Goal: Ask a question: Seek information or help from site administrators or community

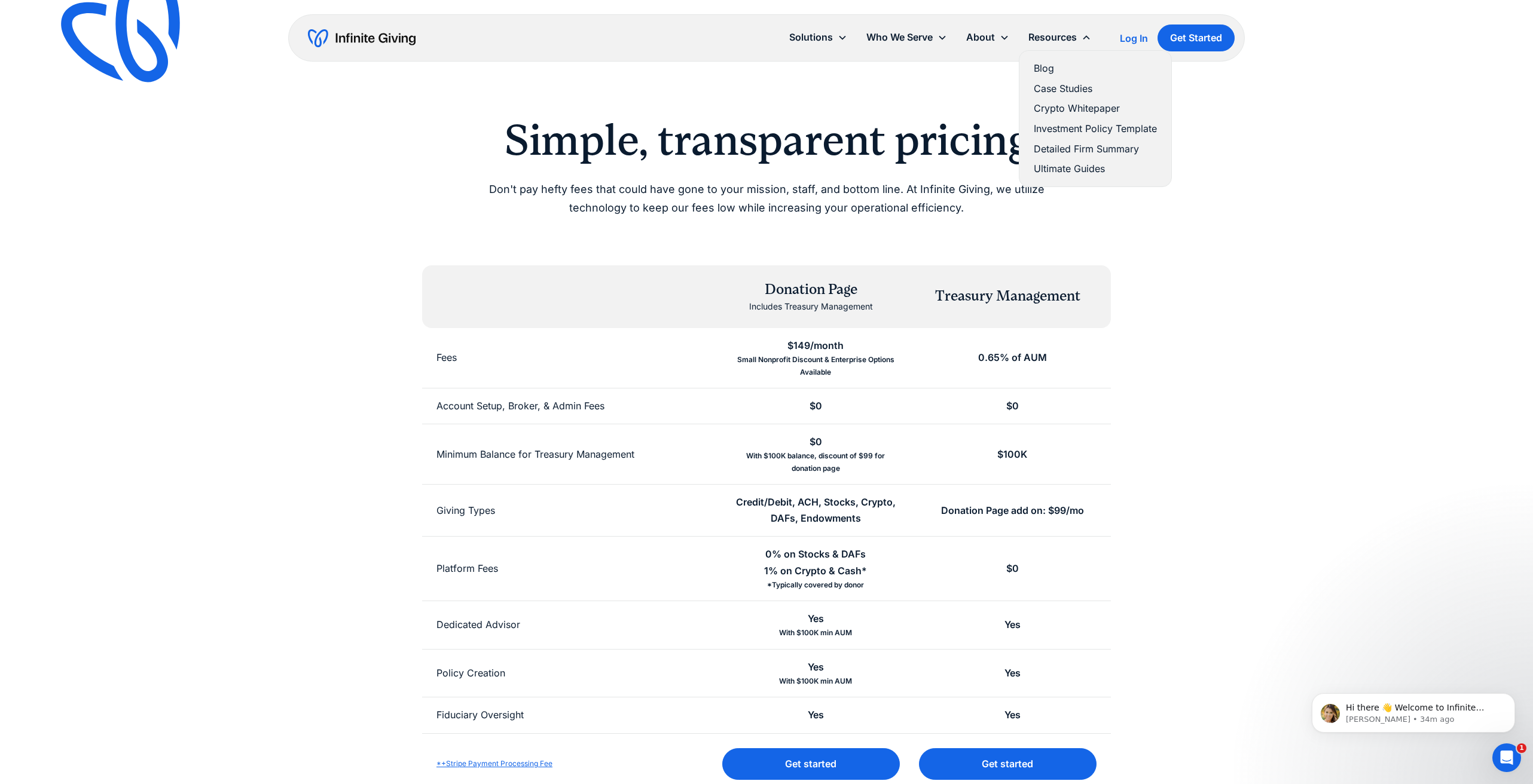
click at [1052, 165] on link "Ultimate Guides" at bounding box center [1095, 169] width 123 height 16
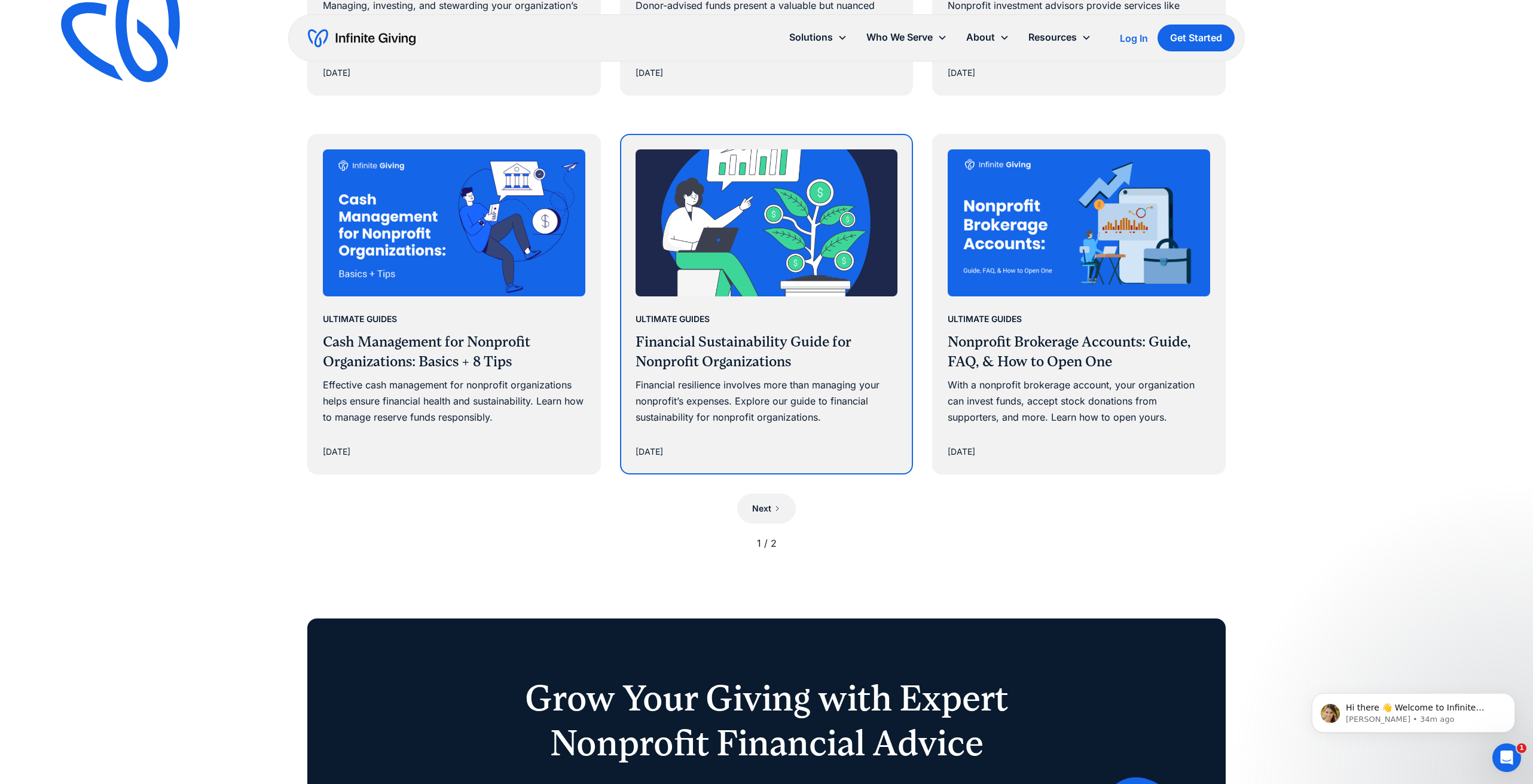
scroll to position [1050, 0]
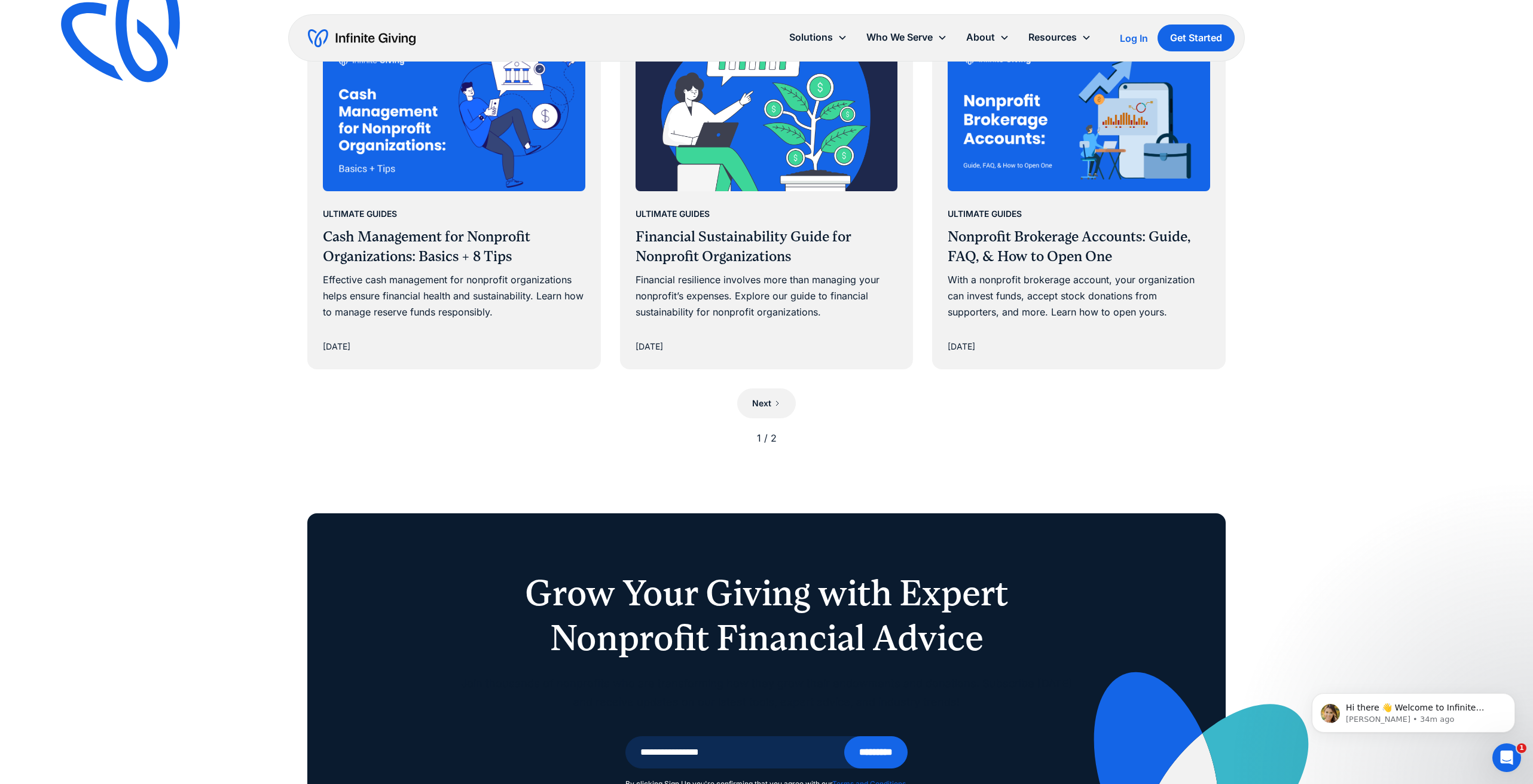
click at [774, 431] on div "1 / 2" at bounding box center [767, 438] width 918 height 16
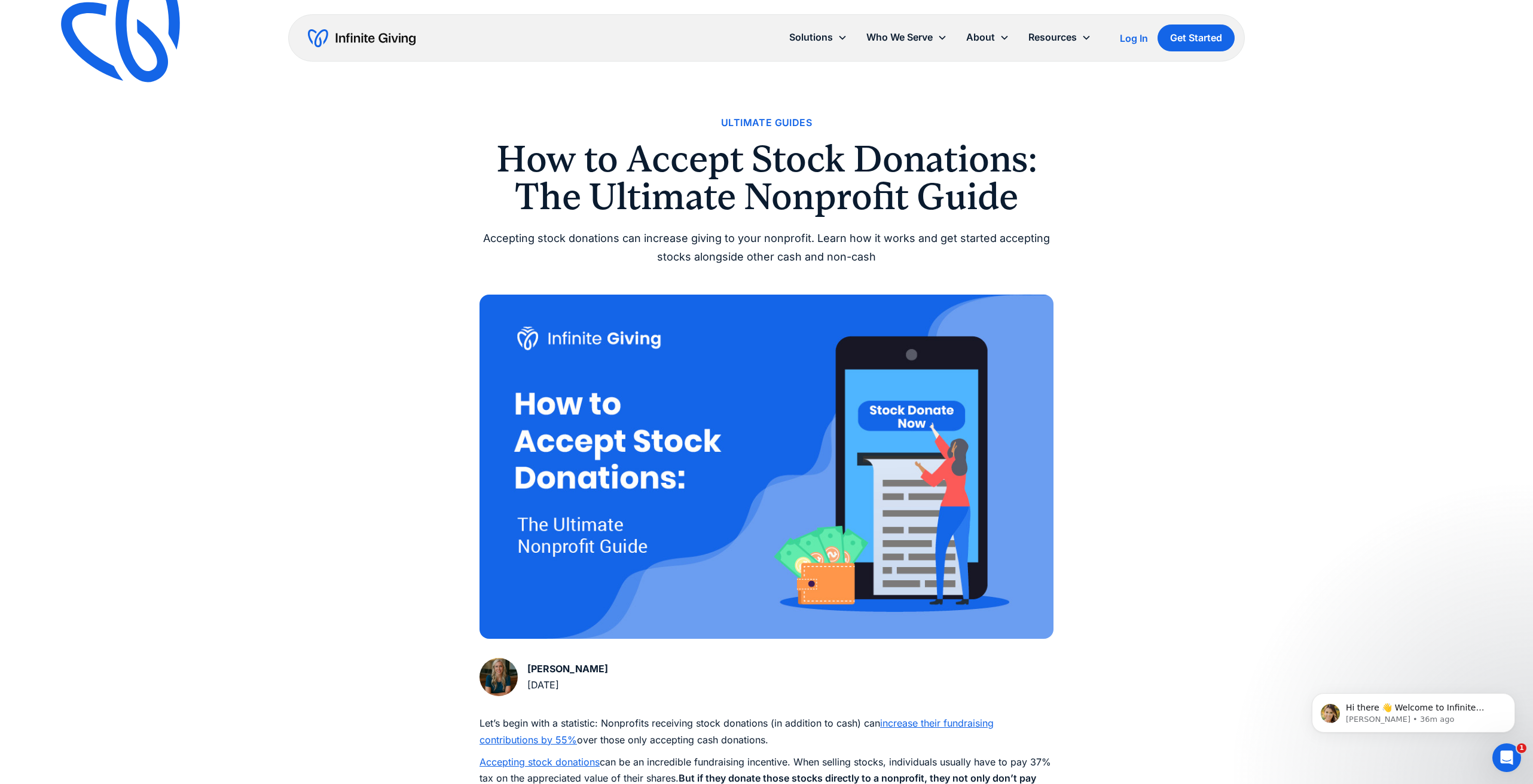
click at [394, 40] on img "home" at bounding box center [362, 38] width 108 height 19
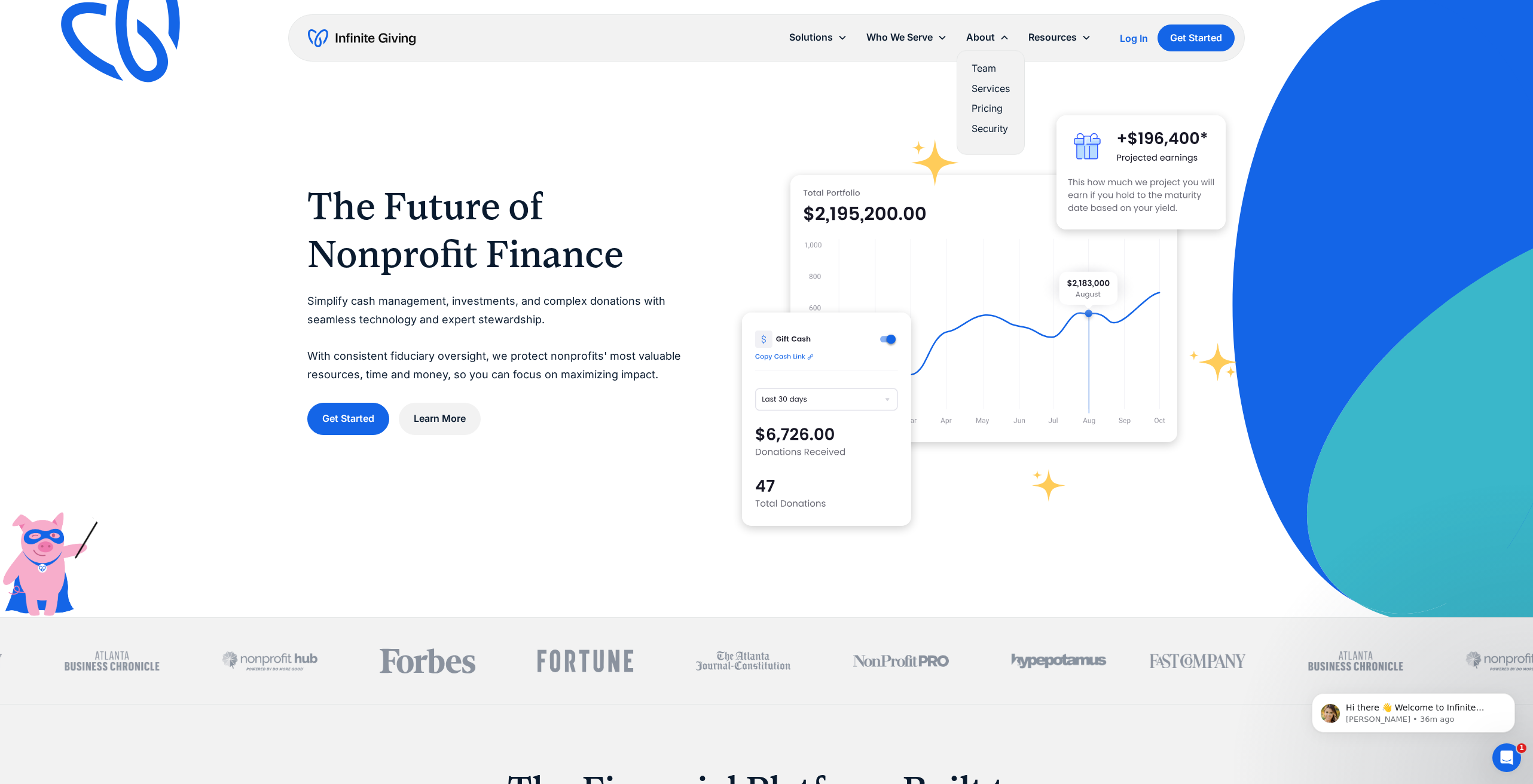
click at [990, 109] on link "Pricing" at bounding box center [990, 108] width 38 height 16
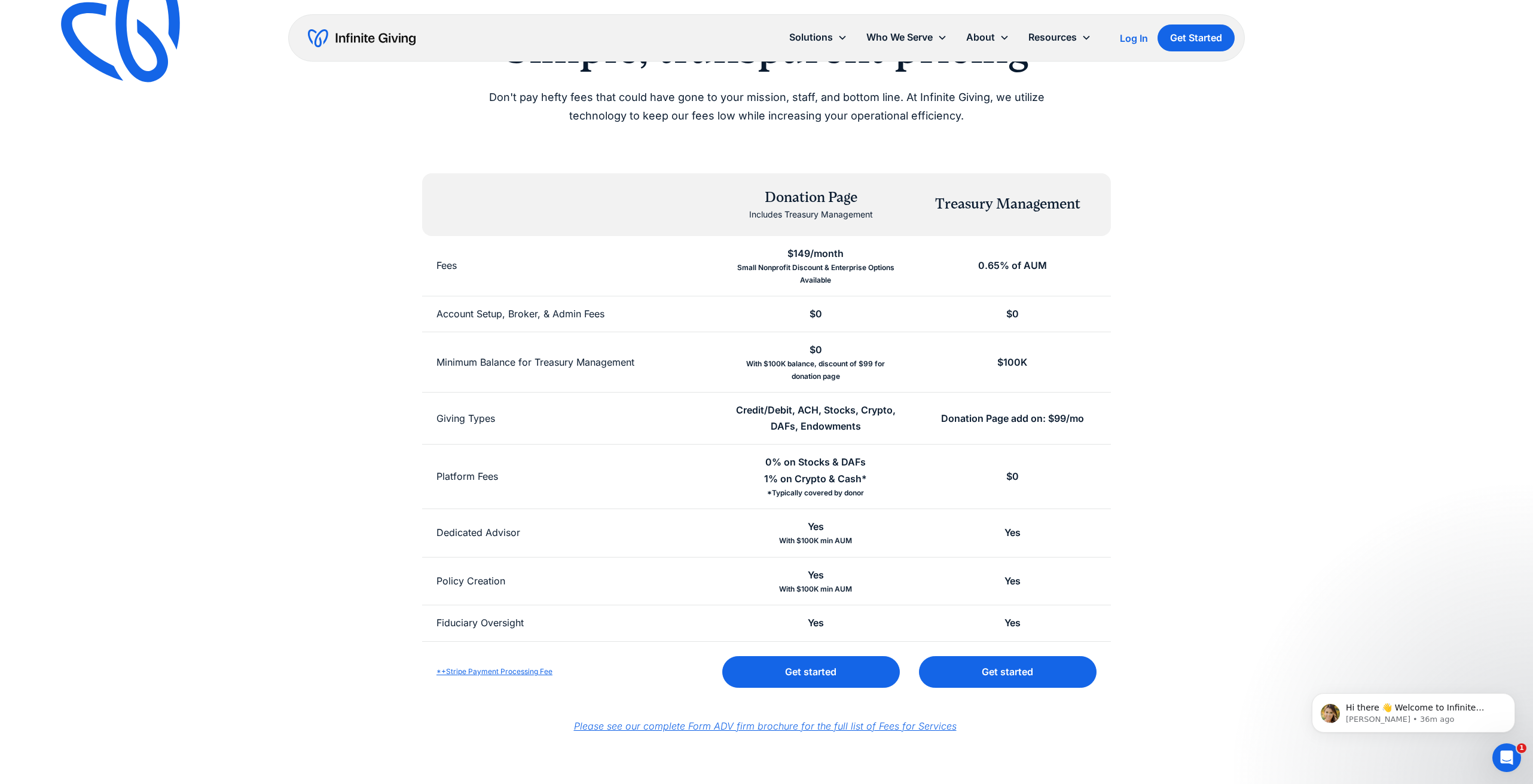
scroll to position [106, 0]
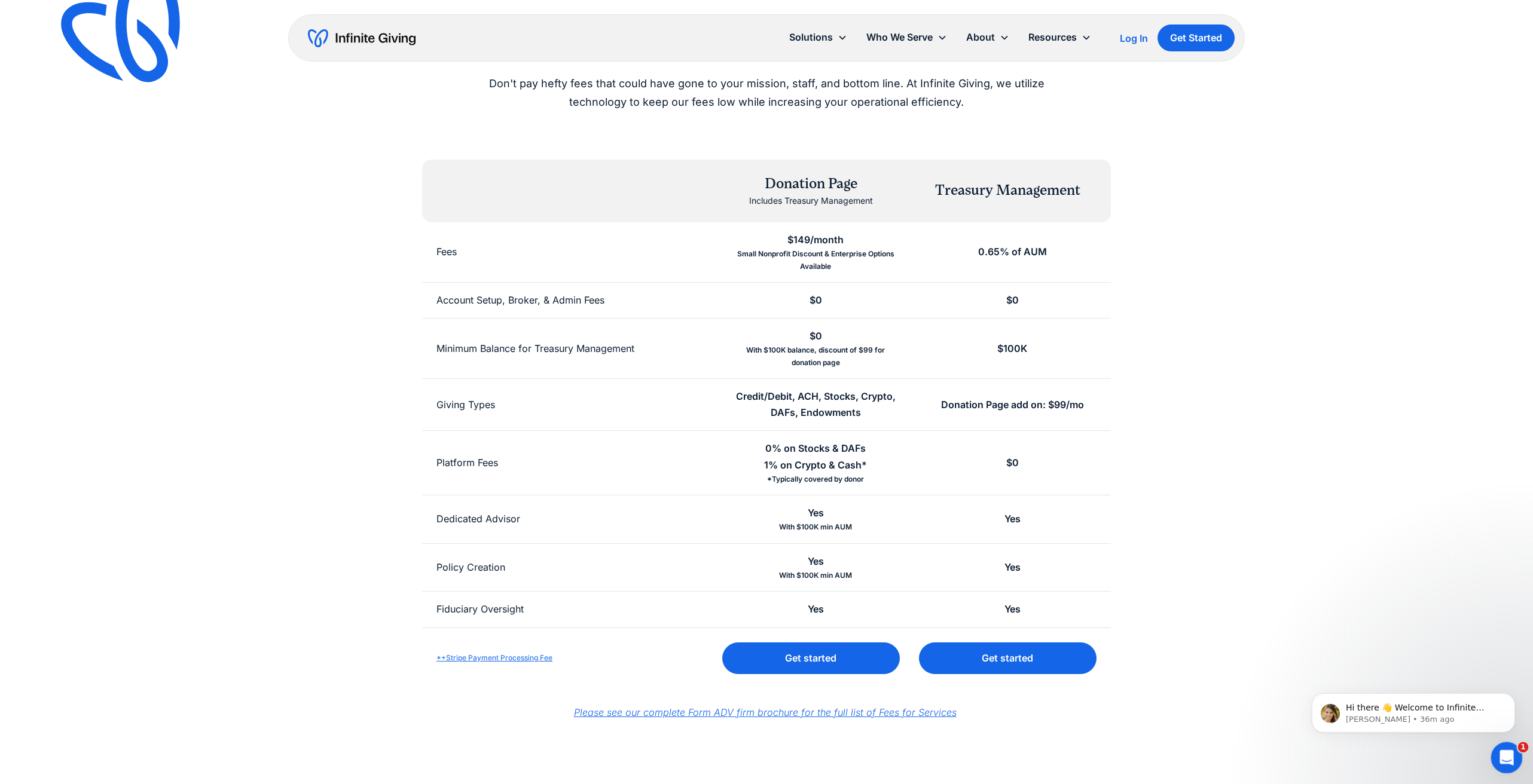
click at [1511, 756] on icon "Open Intercom Messenger" at bounding box center [1505, 756] width 20 height 20
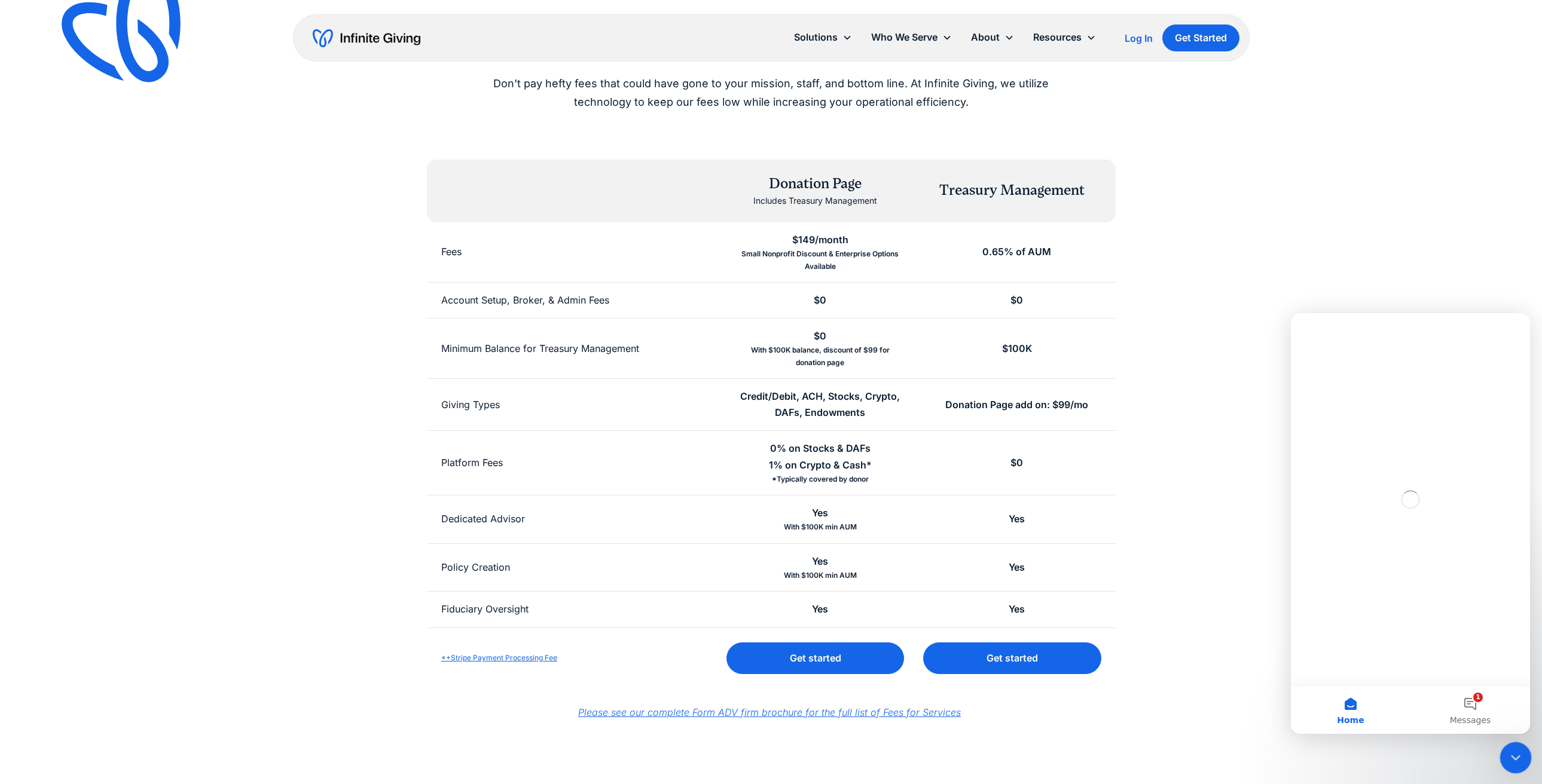
scroll to position [0, 0]
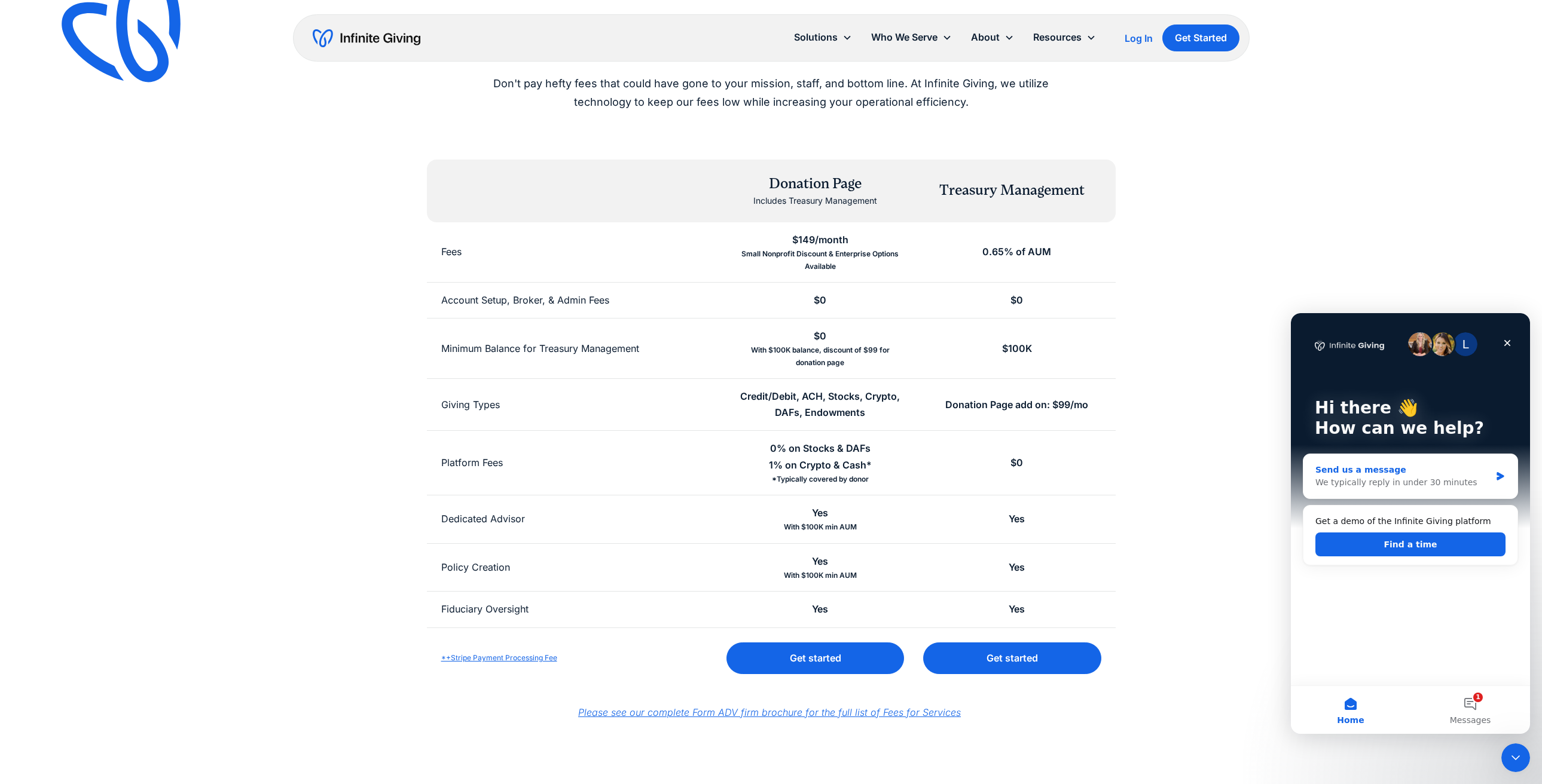
click at [1383, 475] on div "Send us a message" at bounding box center [1403, 470] width 175 height 13
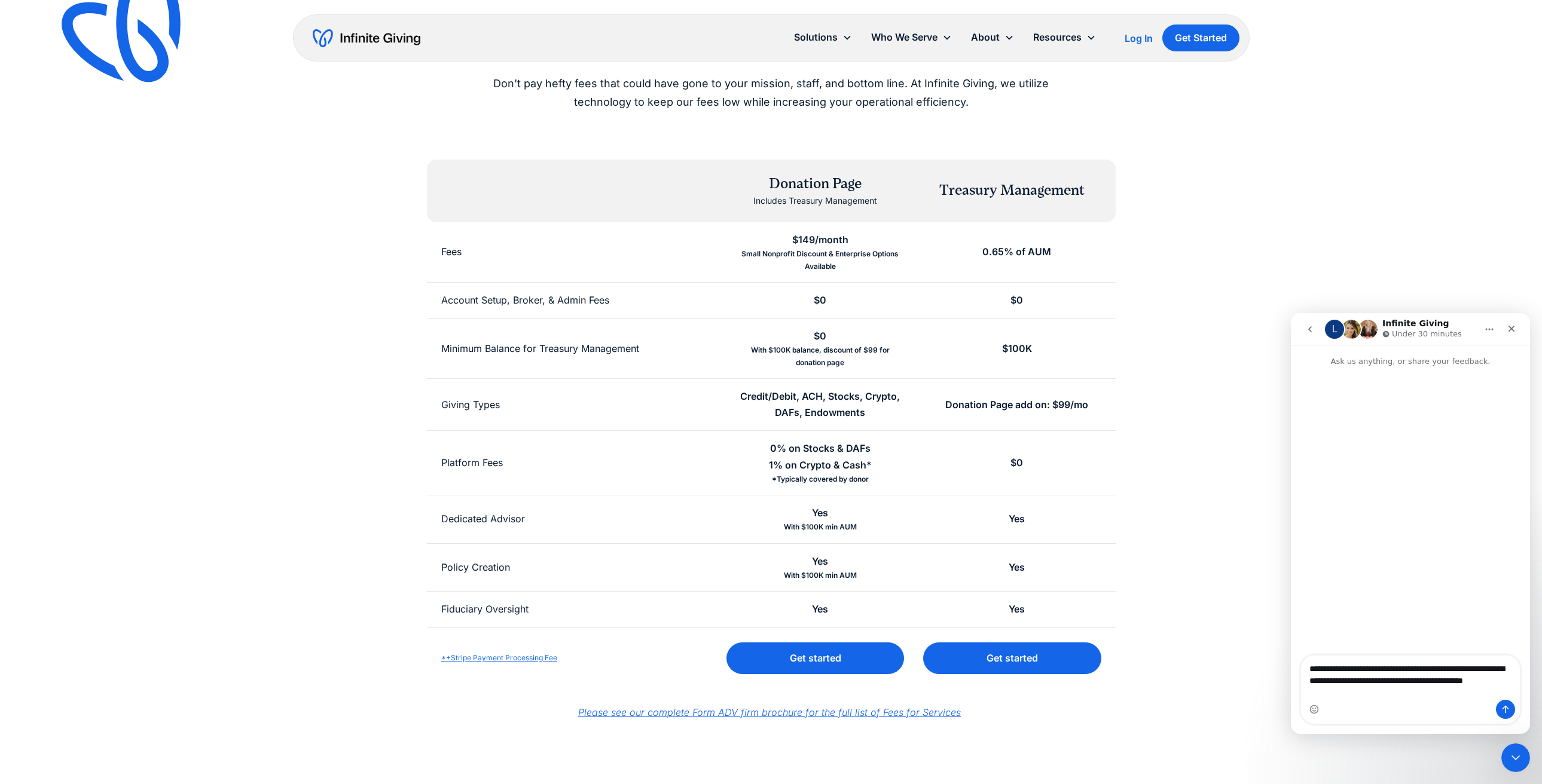
type textarea "**********"
click at [1505, 711] on icon "Send a message…" at bounding box center [1505, 710] width 6 height 8
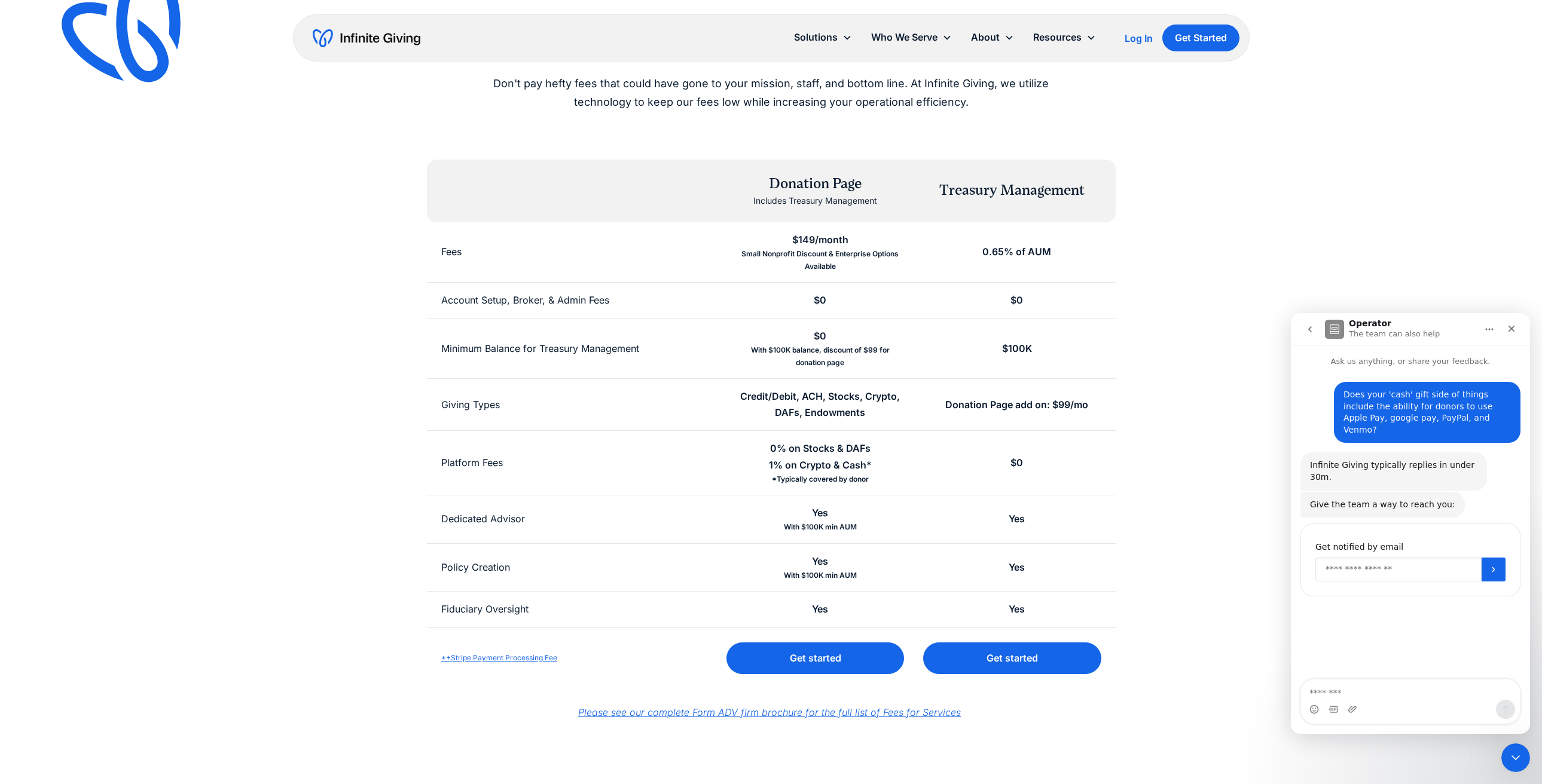
click at [1373, 560] on input "Enter your email" at bounding box center [1398, 570] width 166 height 24
type input "**********"
click at [987, 69] on link "Team" at bounding box center [995, 69] width 38 height 16
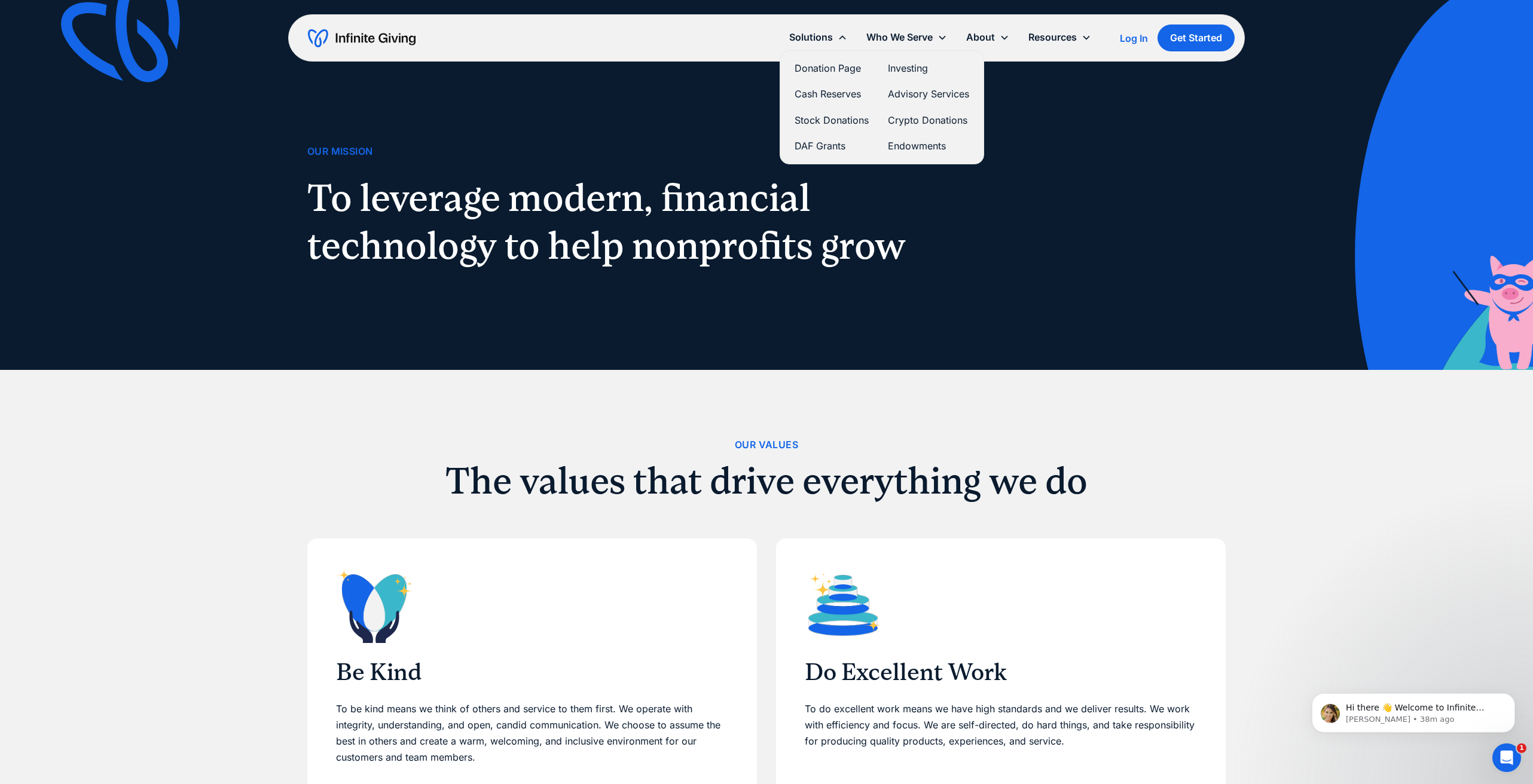
click at [809, 65] on link "Donation Page" at bounding box center [831, 69] width 74 height 16
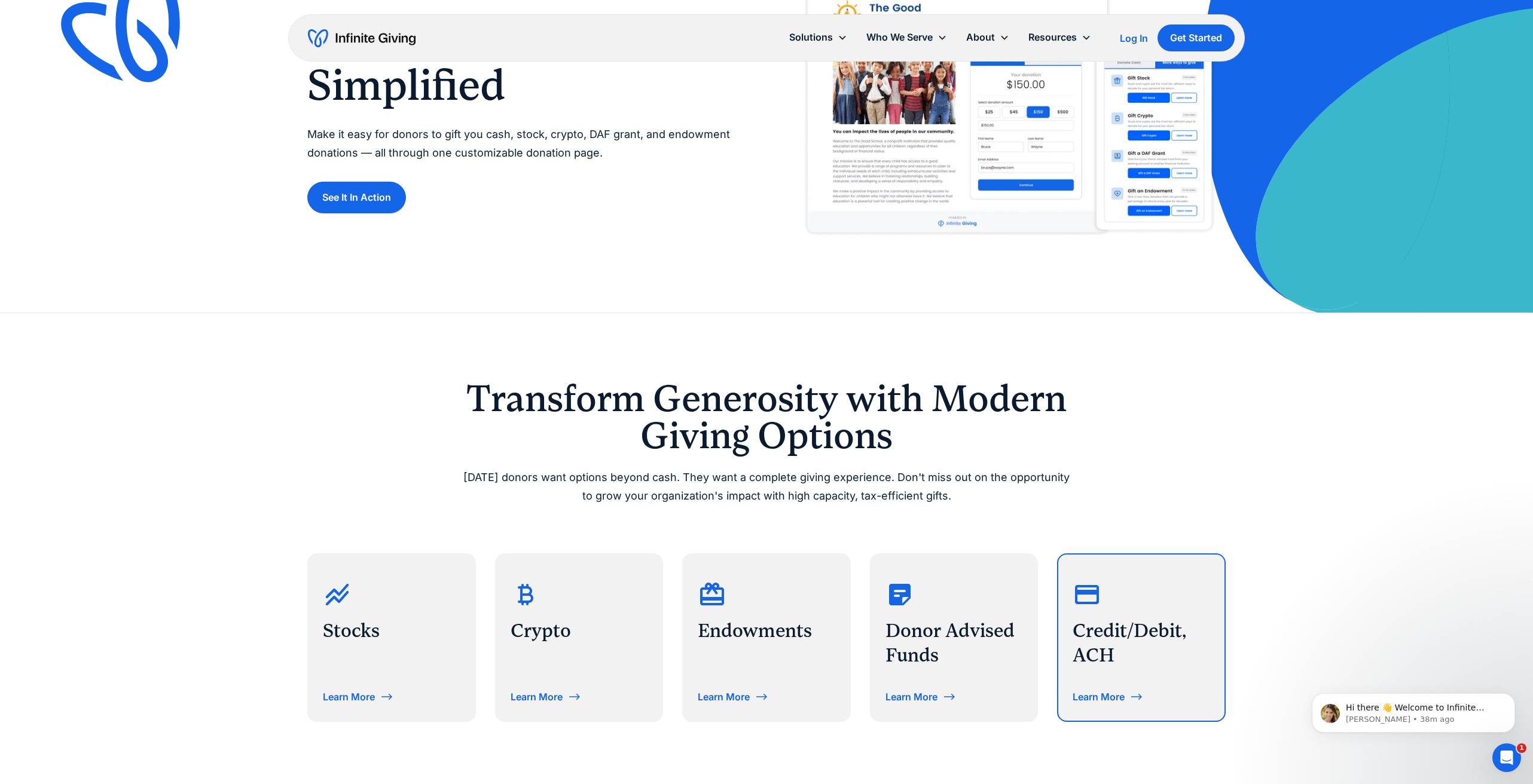
click at [1108, 692] on div "Learn More" at bounding box center [1098, 696] width 52 height 9
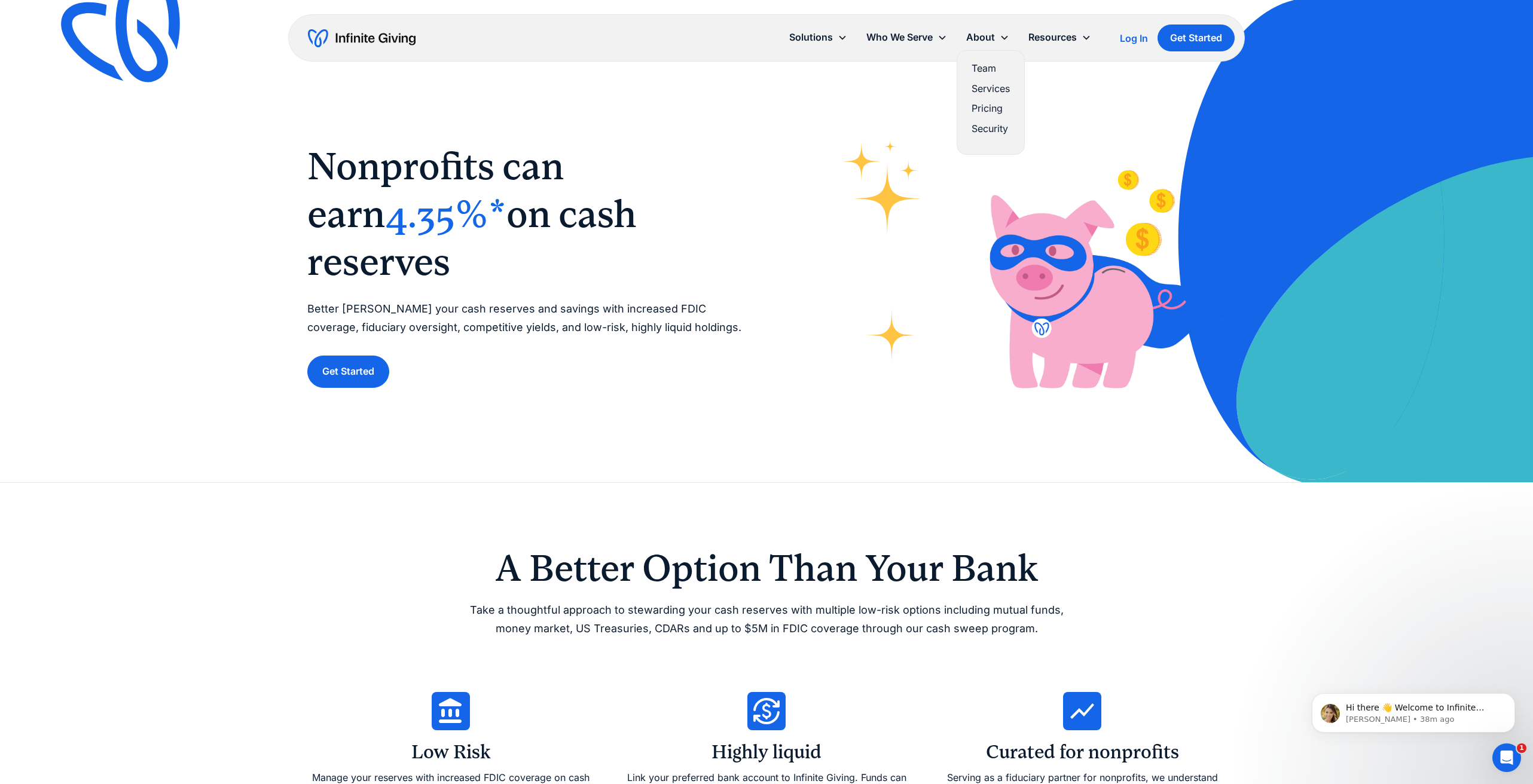
click at [983, 88] on link "Services" at bounding box center [990, 89] width 38 height 16
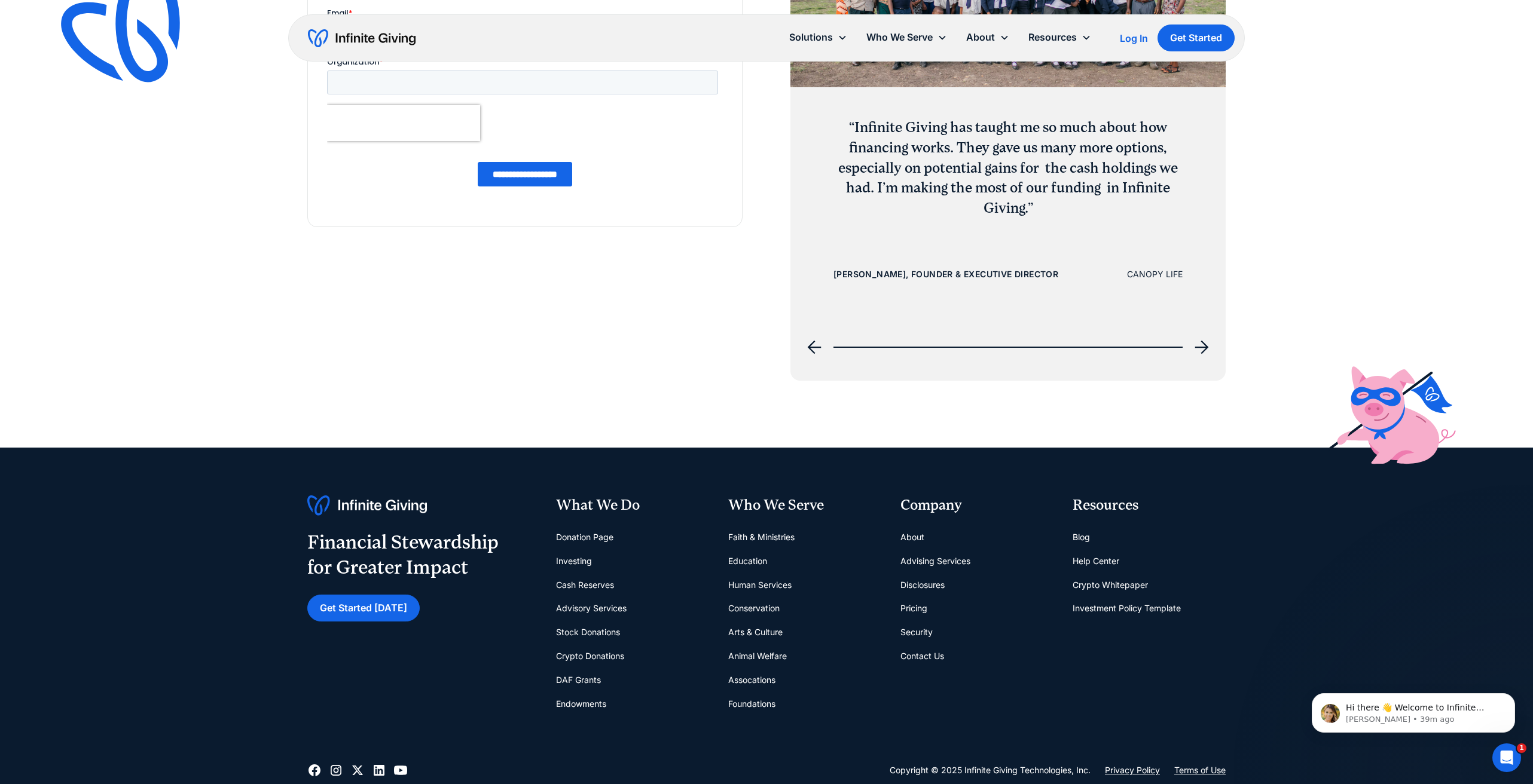
scroll to position [1771, 0]
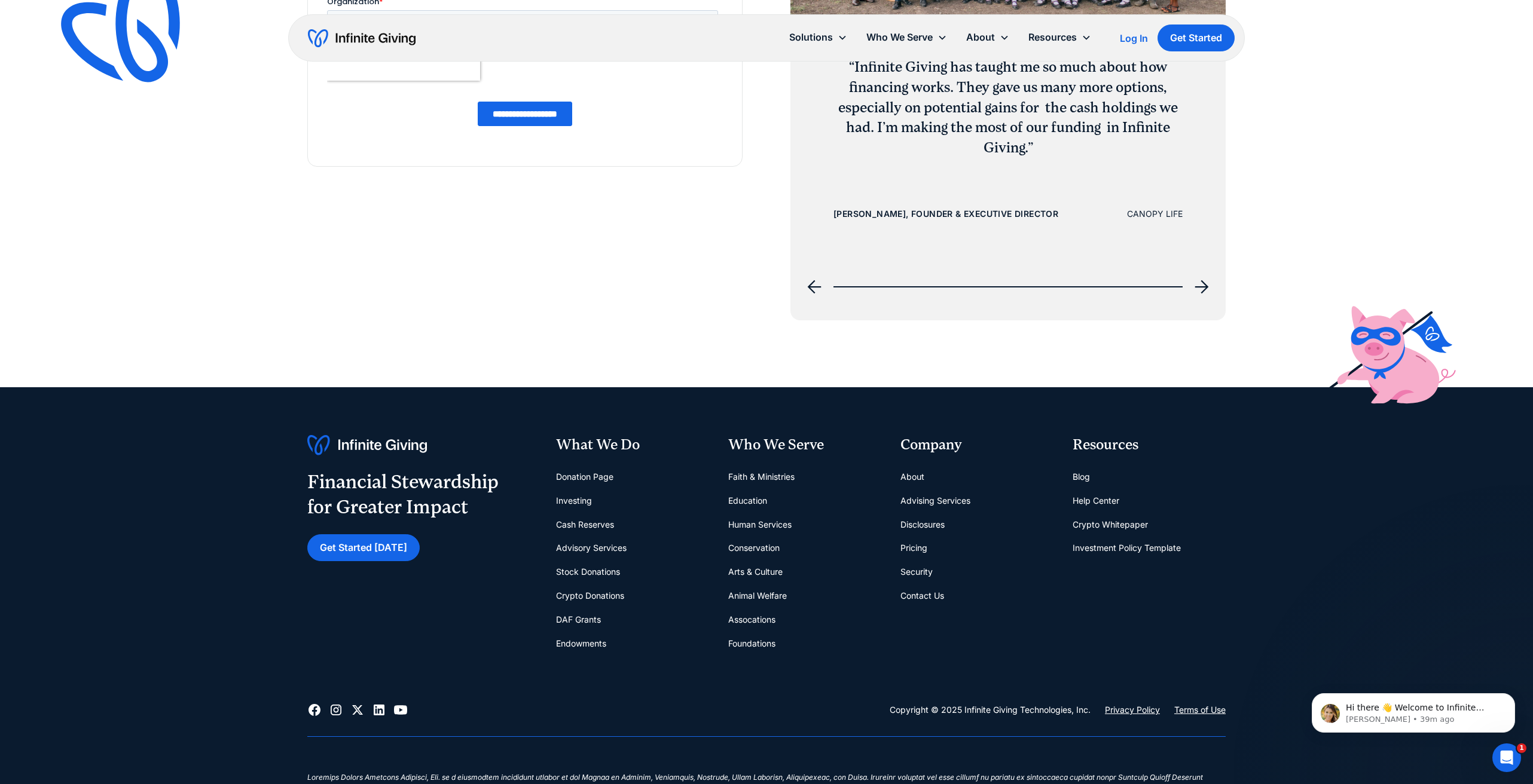
click at [919, 542] on link "Pricing" at bounding box center [913, 548] width 27 height 24
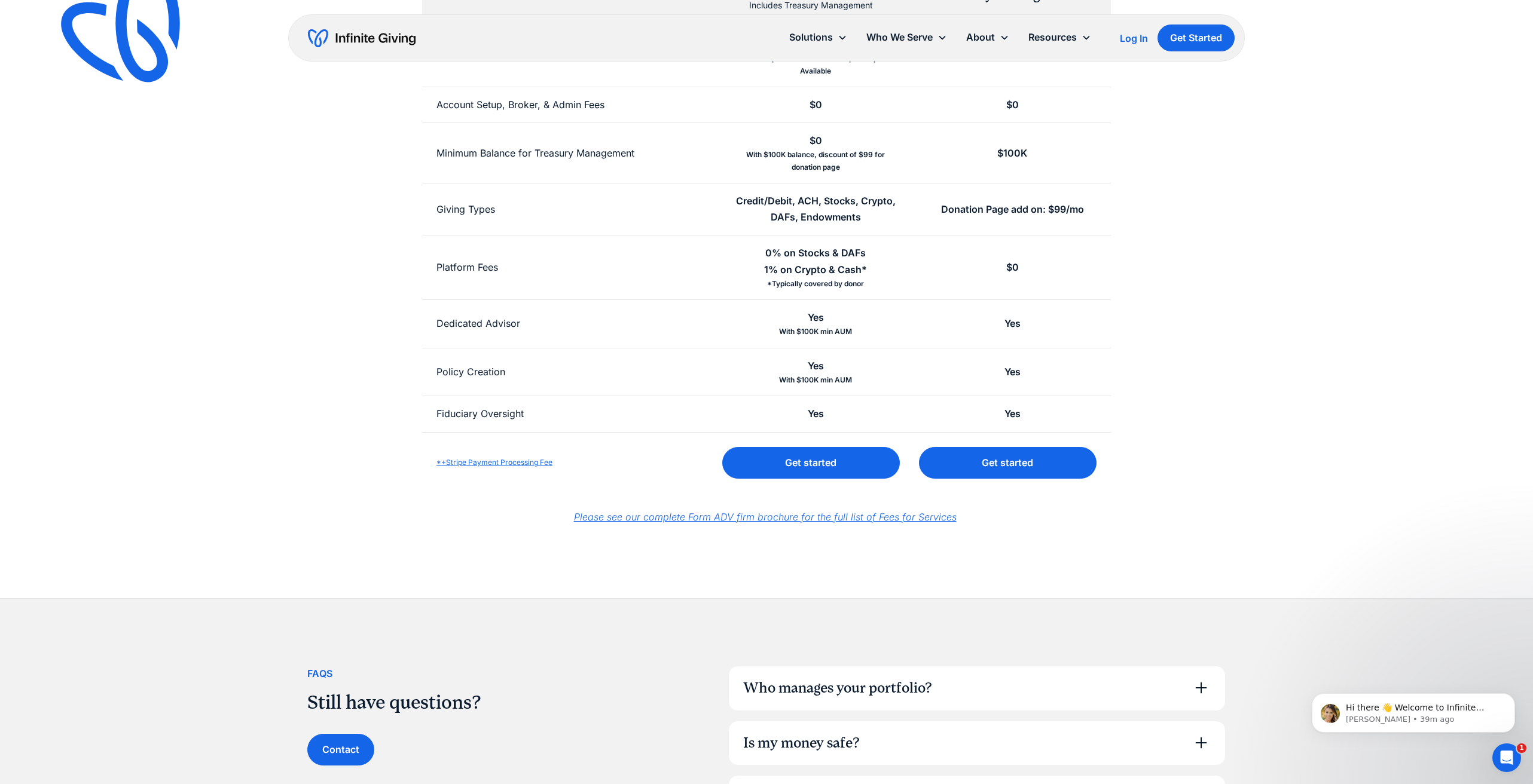
scroll to position [304, 0]
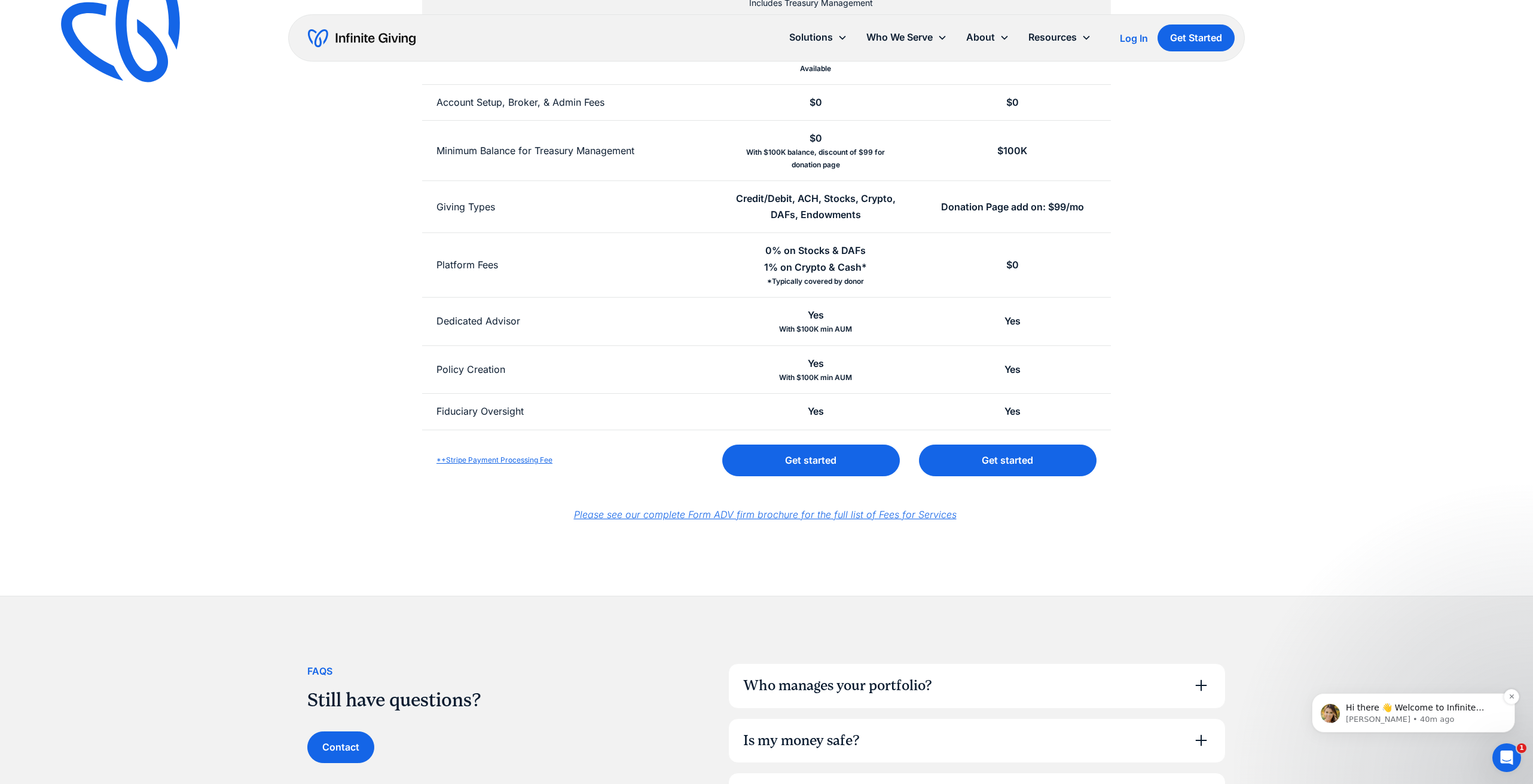
click at [1430, 705] on p "Hi there 👋 Welcome to Infinite Giving. If you have any questions, just reply to…" at bounding box center [1423, 708] width 154 height 12
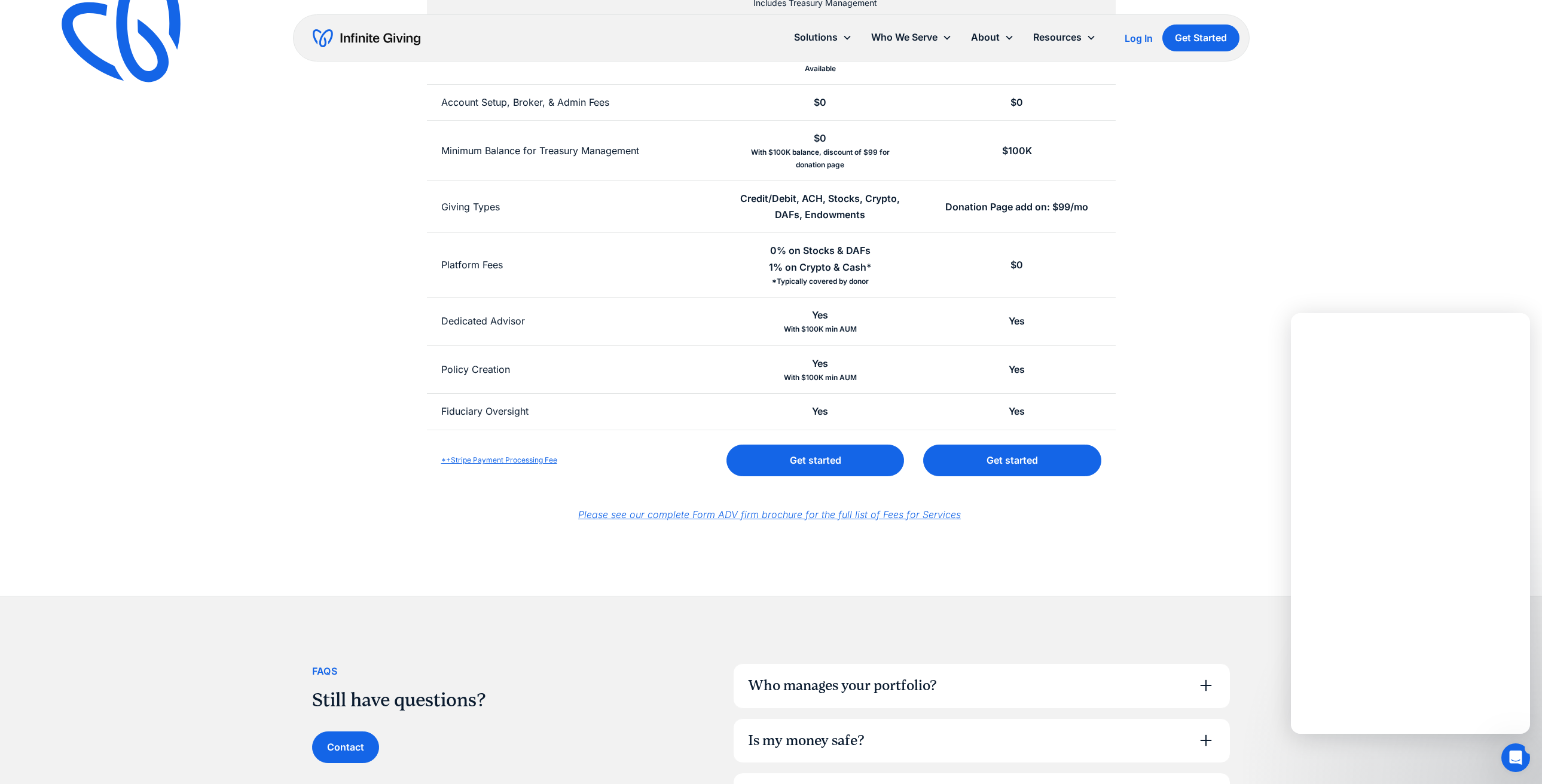
scroll to position [0, 0]
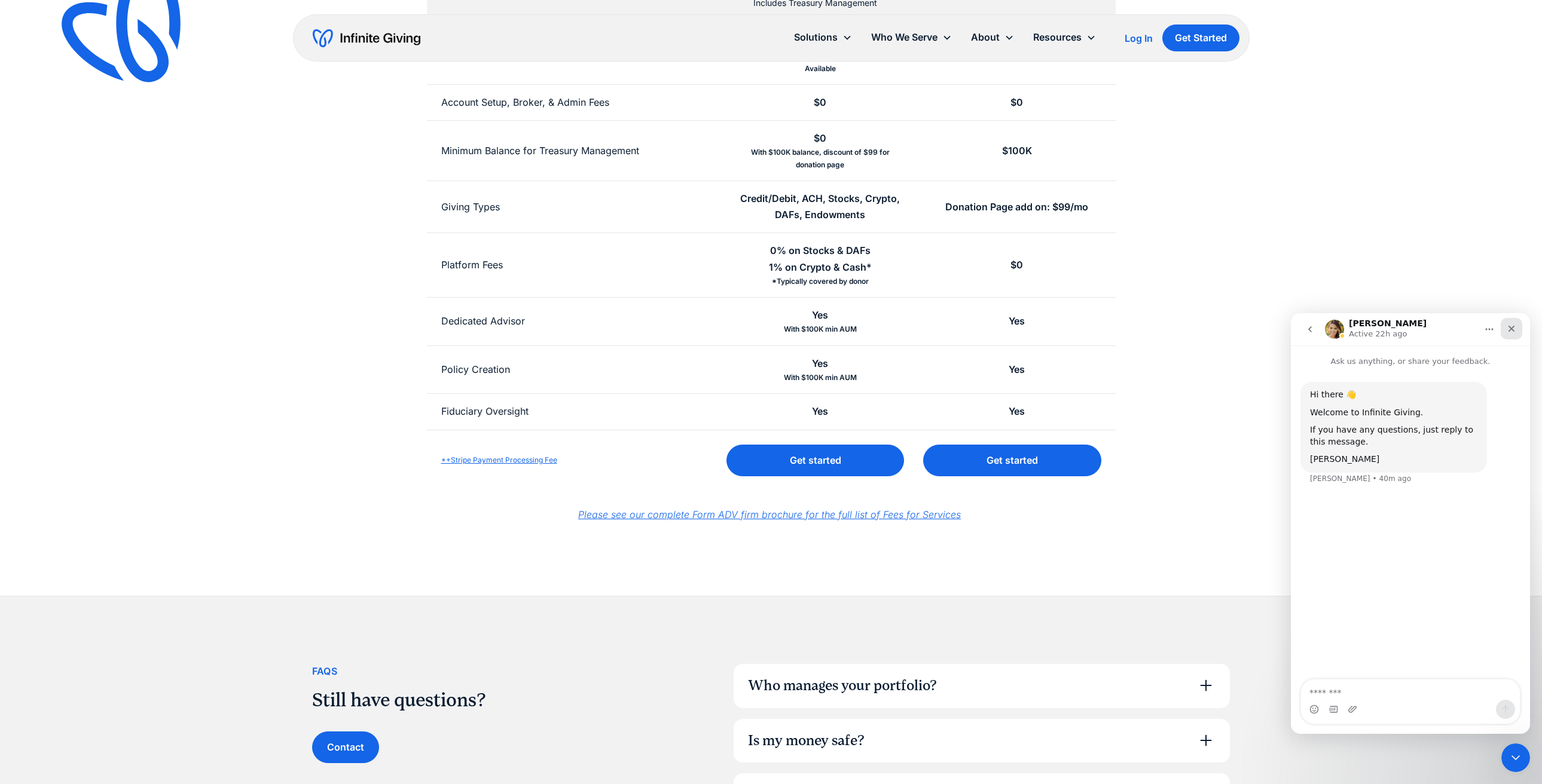
click at [1511, 324] on icon "Close" at bounding box center [1511, 328] width 9 height 9
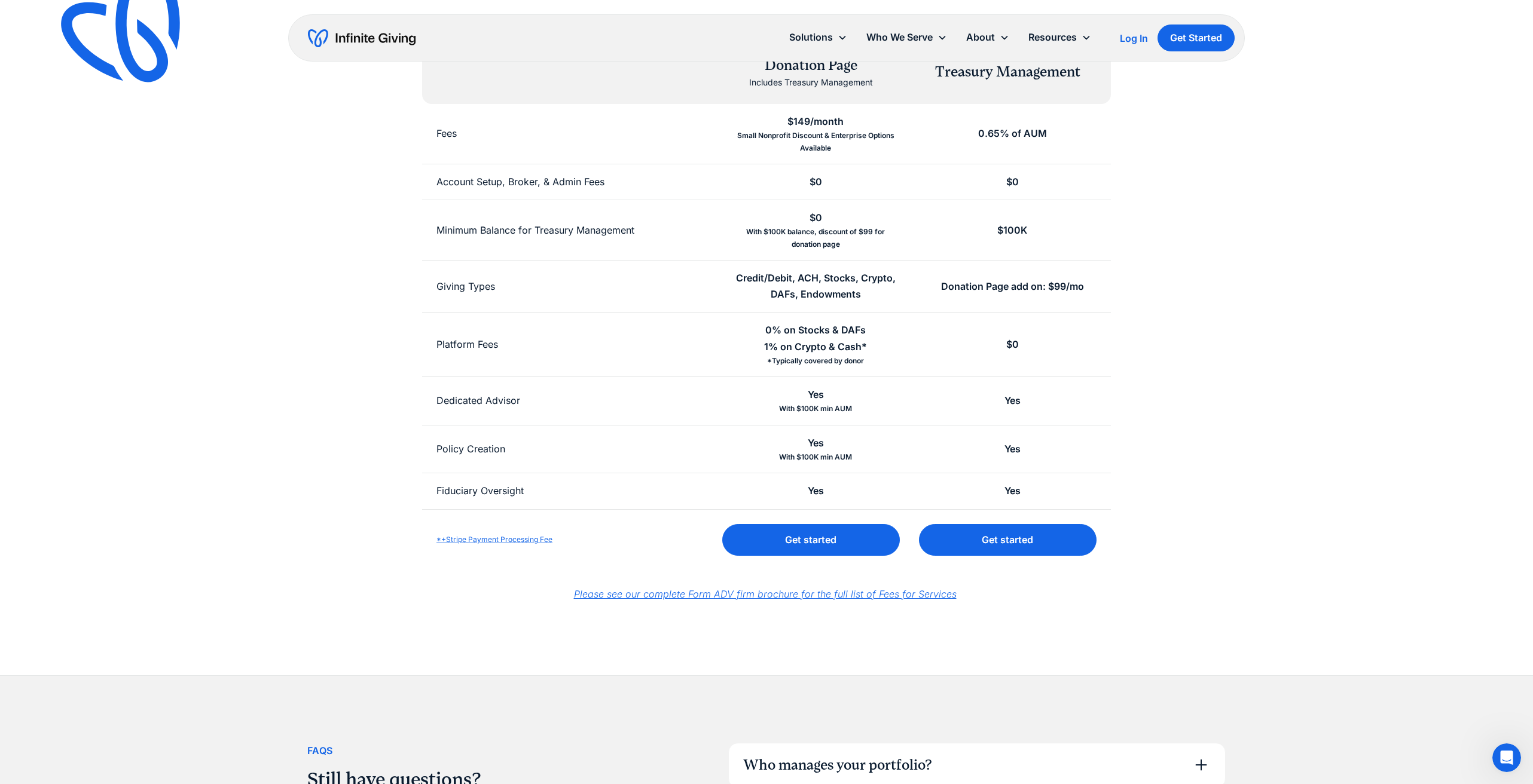
click at [812, 590] on em "Please see our complete Form ADV firm brochure for the full list of Fees for Se…" at bounding box center [765, 594] width 382 height 12
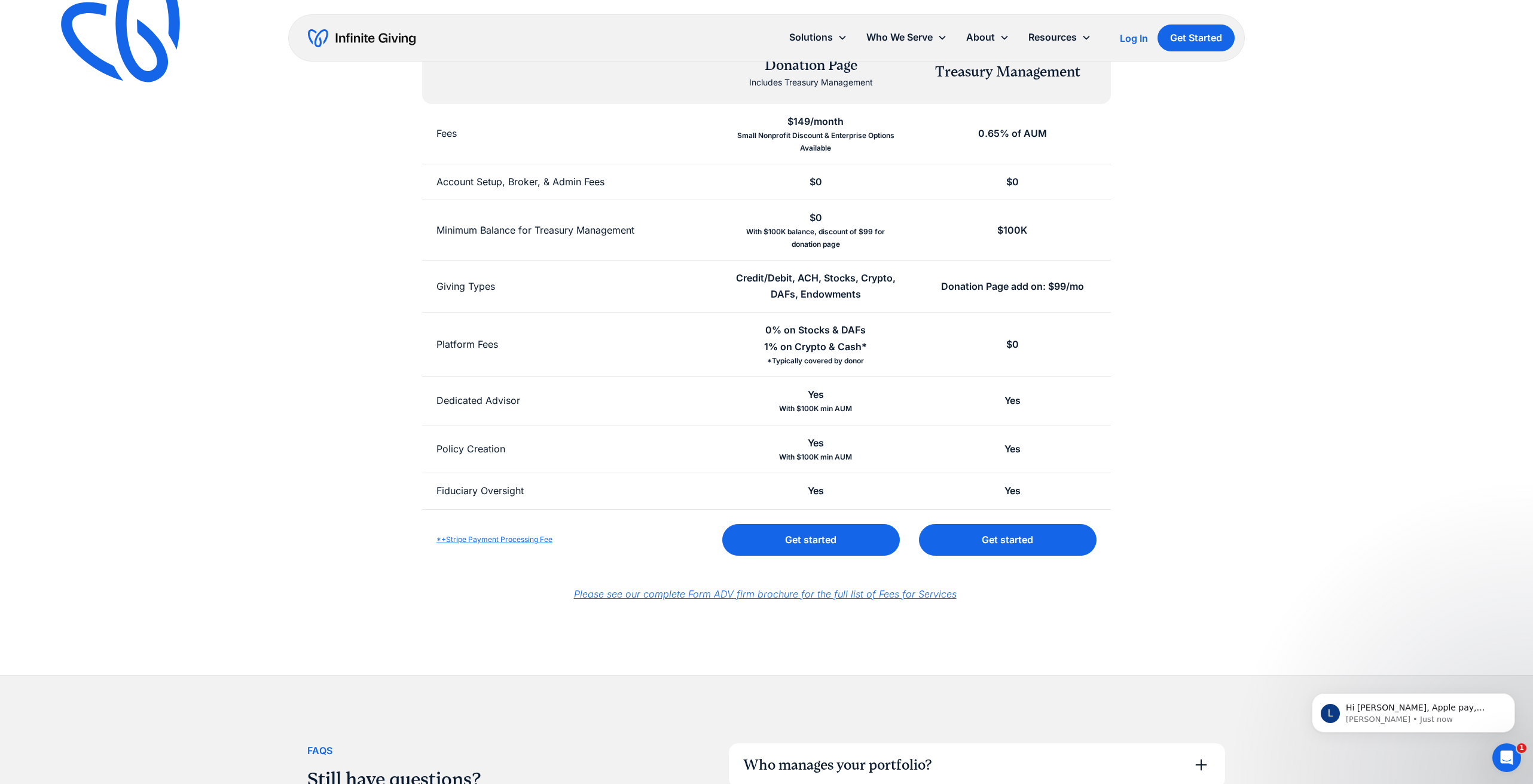
click at [552, 535] on link "*+Stripe Payment Processing Fee" at bounding box center [494, 539] width 116 height 9
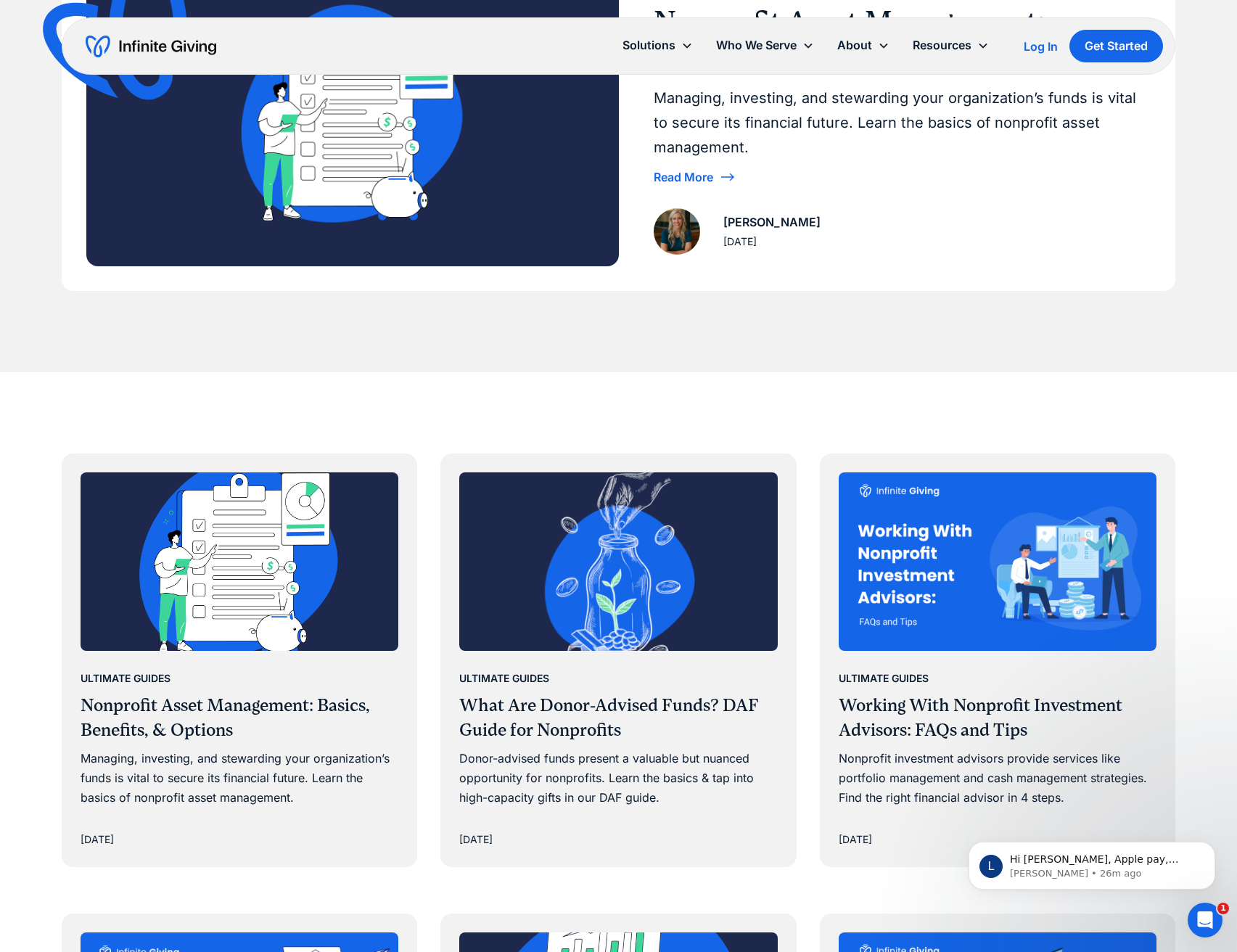
scroll to position [289, 0]
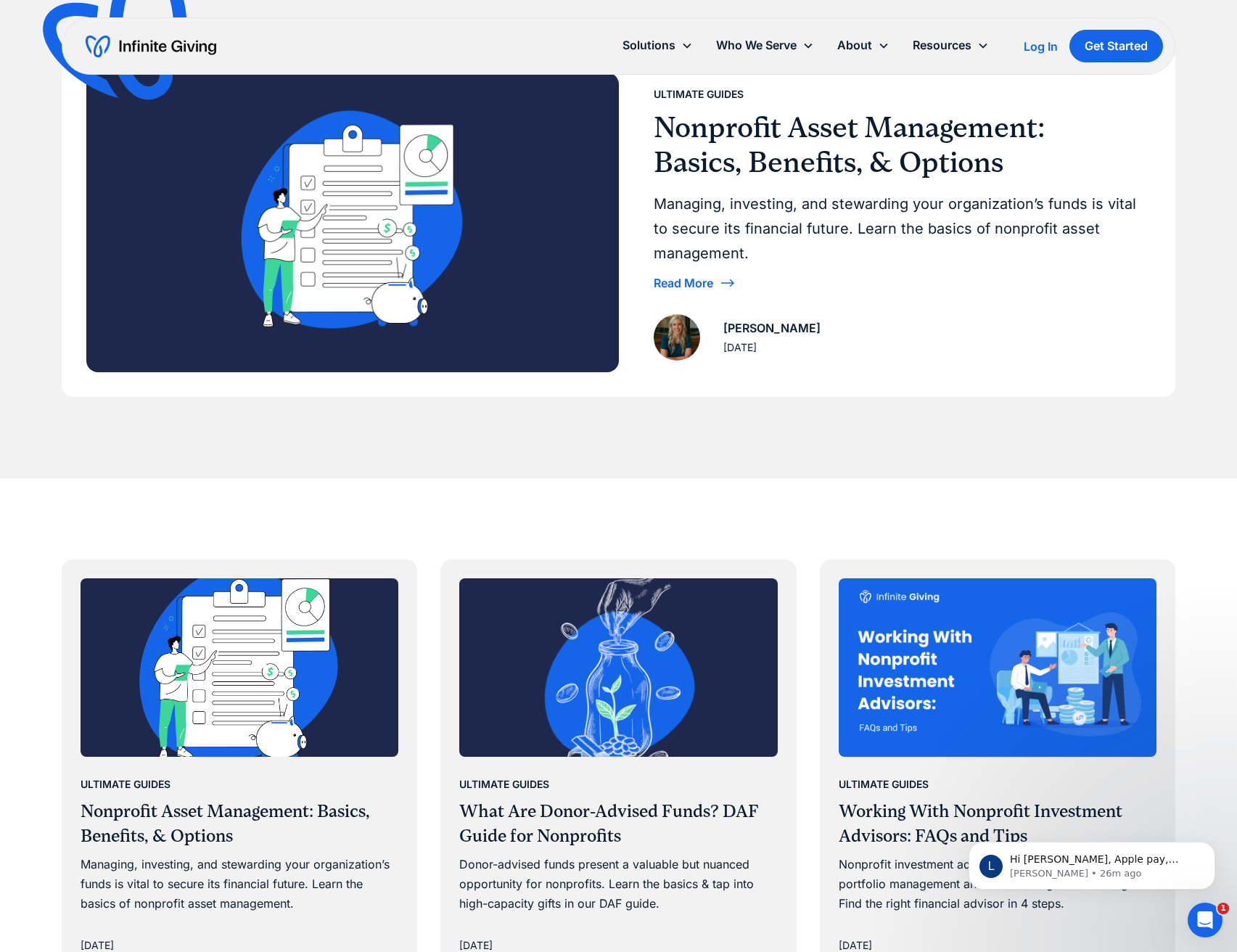
click at [137, 43] on img "home" at bounding box center [151, 47] width 131 height 23
